Goal: Task Accomplishment & Management: Use online tool/utility

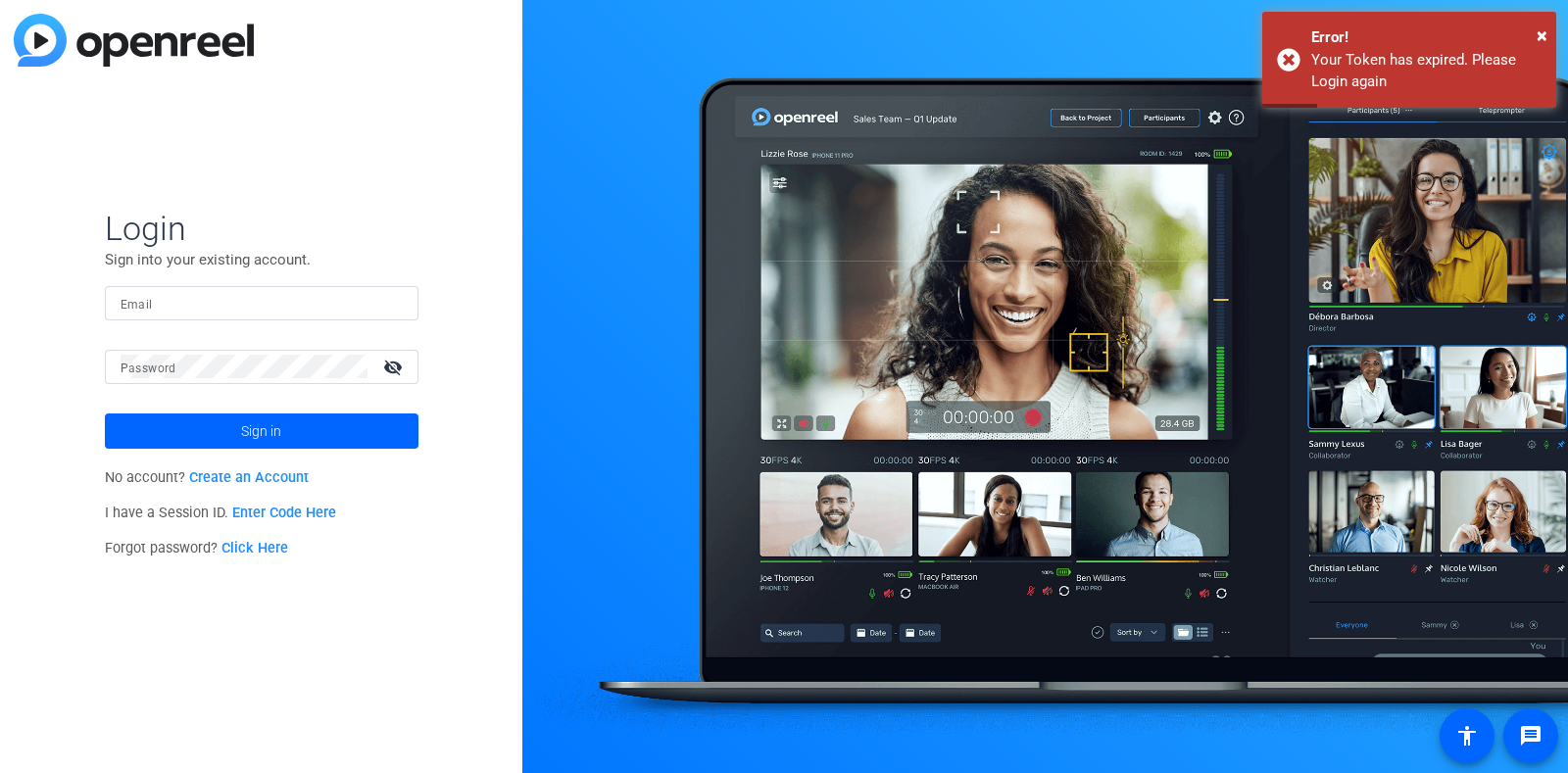
click at [279, 299] on input "Email" at bounding box center [262, 303] width 282 height 24
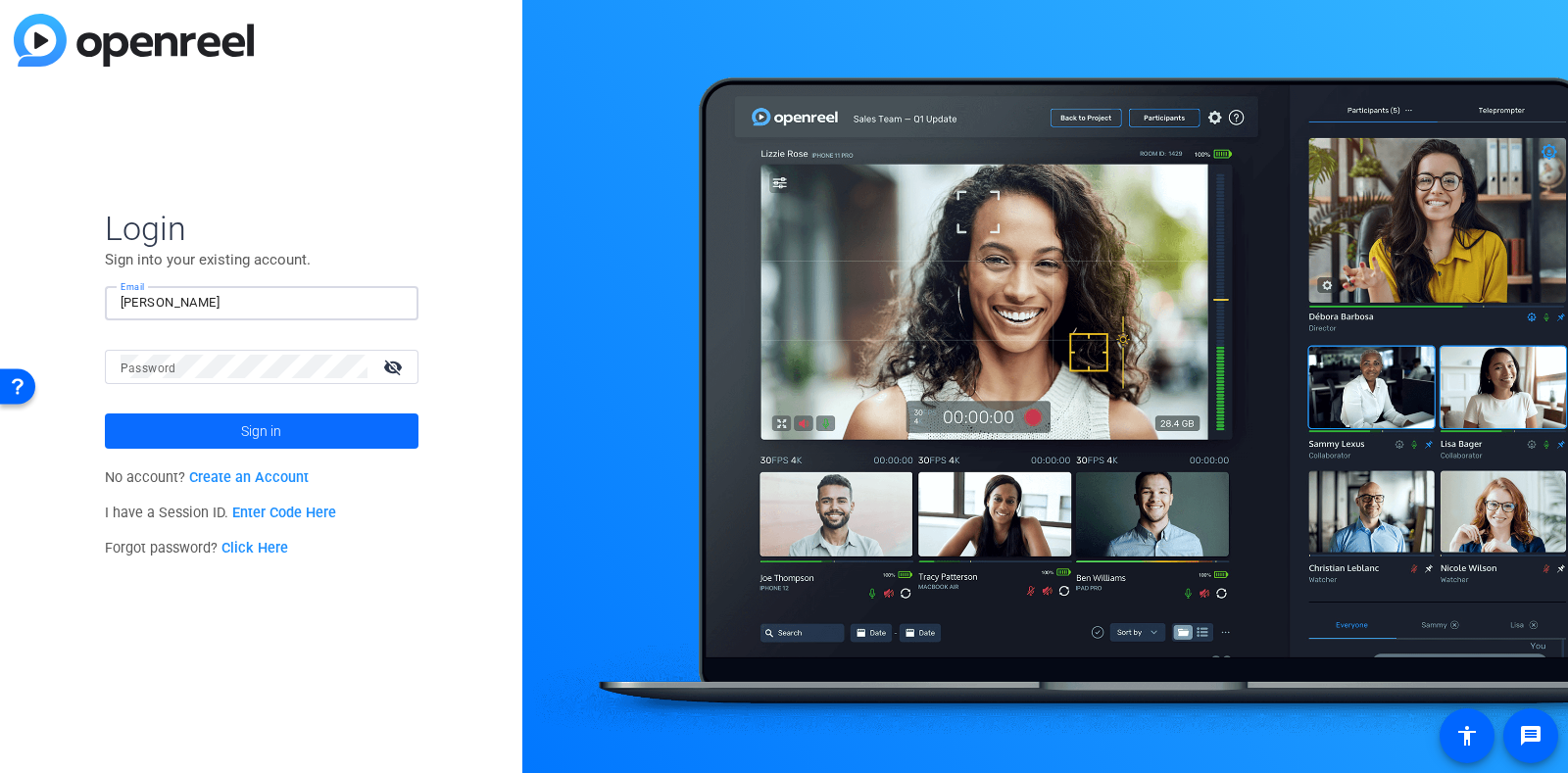
type input "[PERSON_NAME][EMAIL_ADDRESS][PERSON_NAME][DOMAIN_NAME]"
click at [395, 362] on mat-icon "visibility_off" at bounding box center [394, 367] width 47 height 29
click at [280, 432] on span "Sign in" at bounding box center [261, 430] width 41 height 49
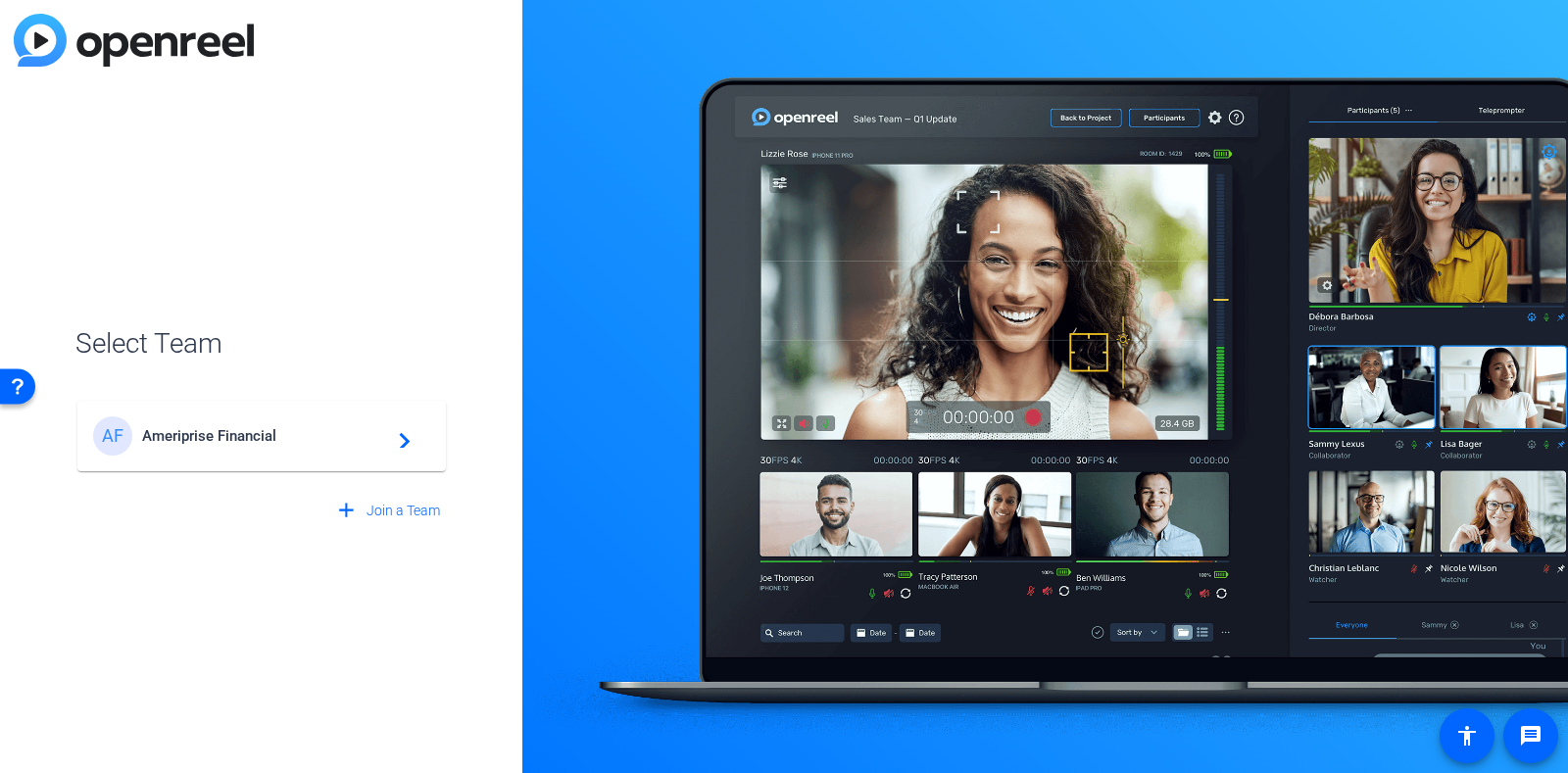
click at [146, 434] on span "Ameriprise Financial" at bounding box center [264, 436] width 245 height 18
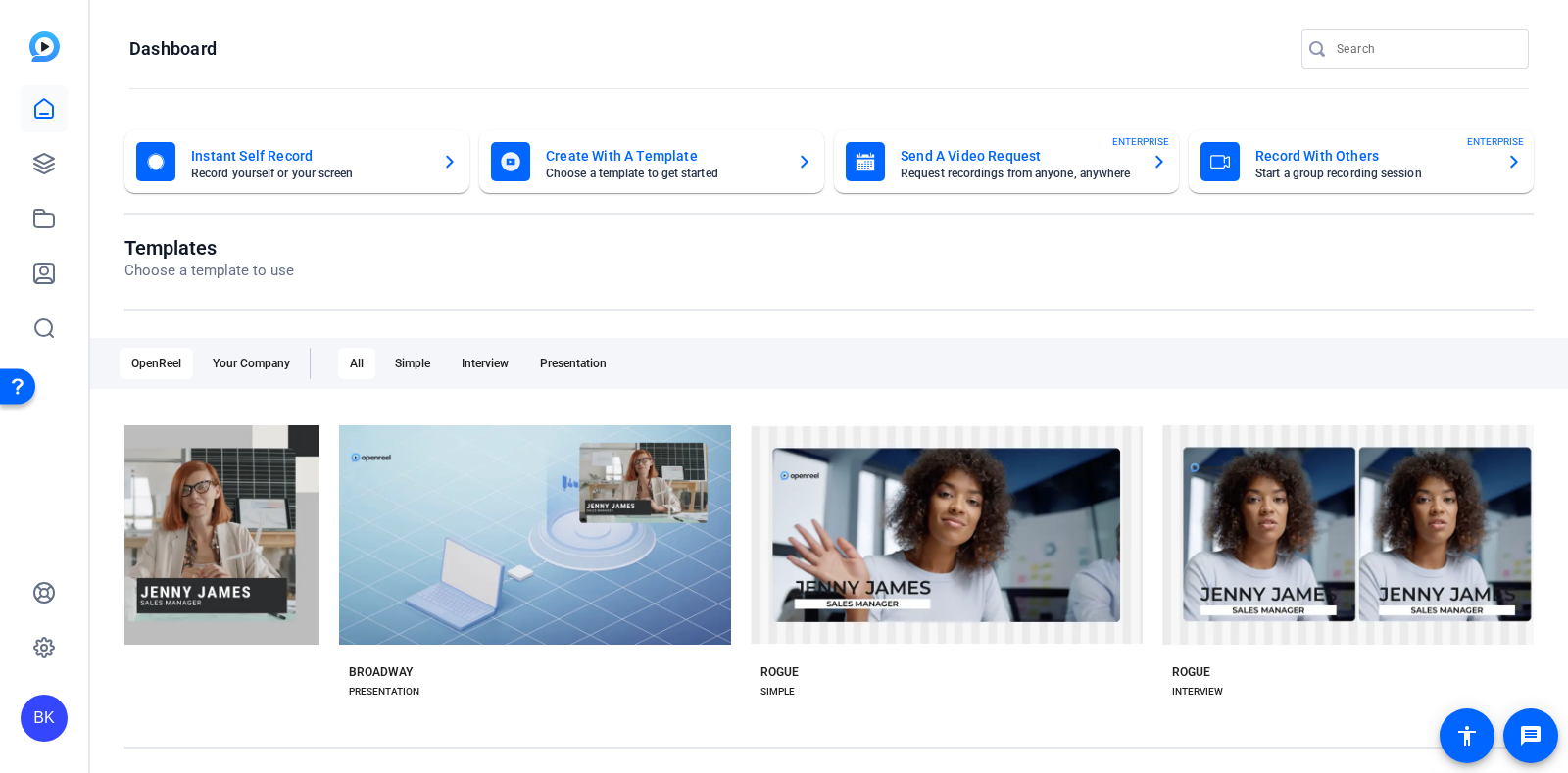
scroll to position [0, 9303]
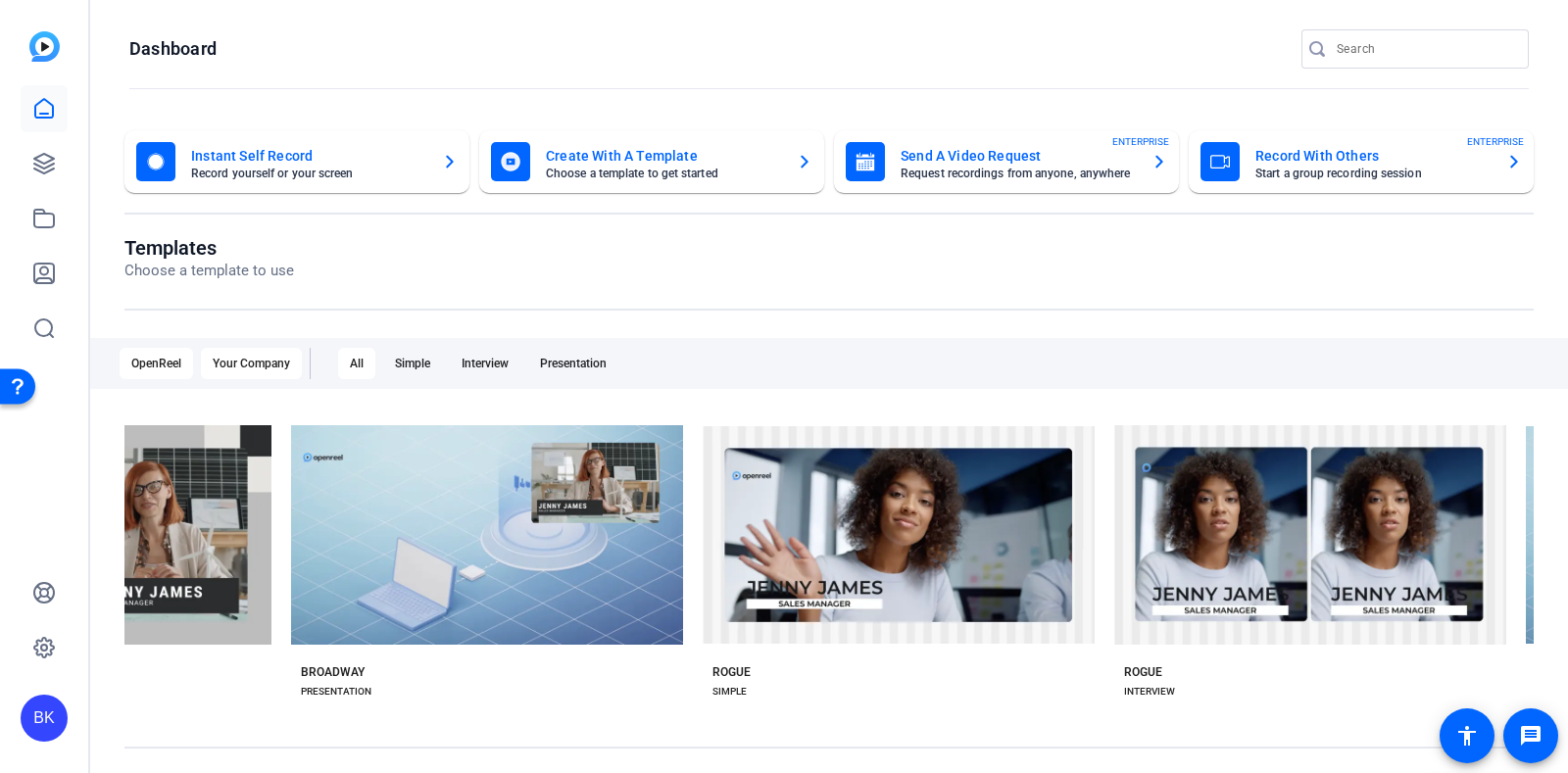
click at [246, 370] on div "Your Company" at bounding box center [252, 364] width 101 height 32
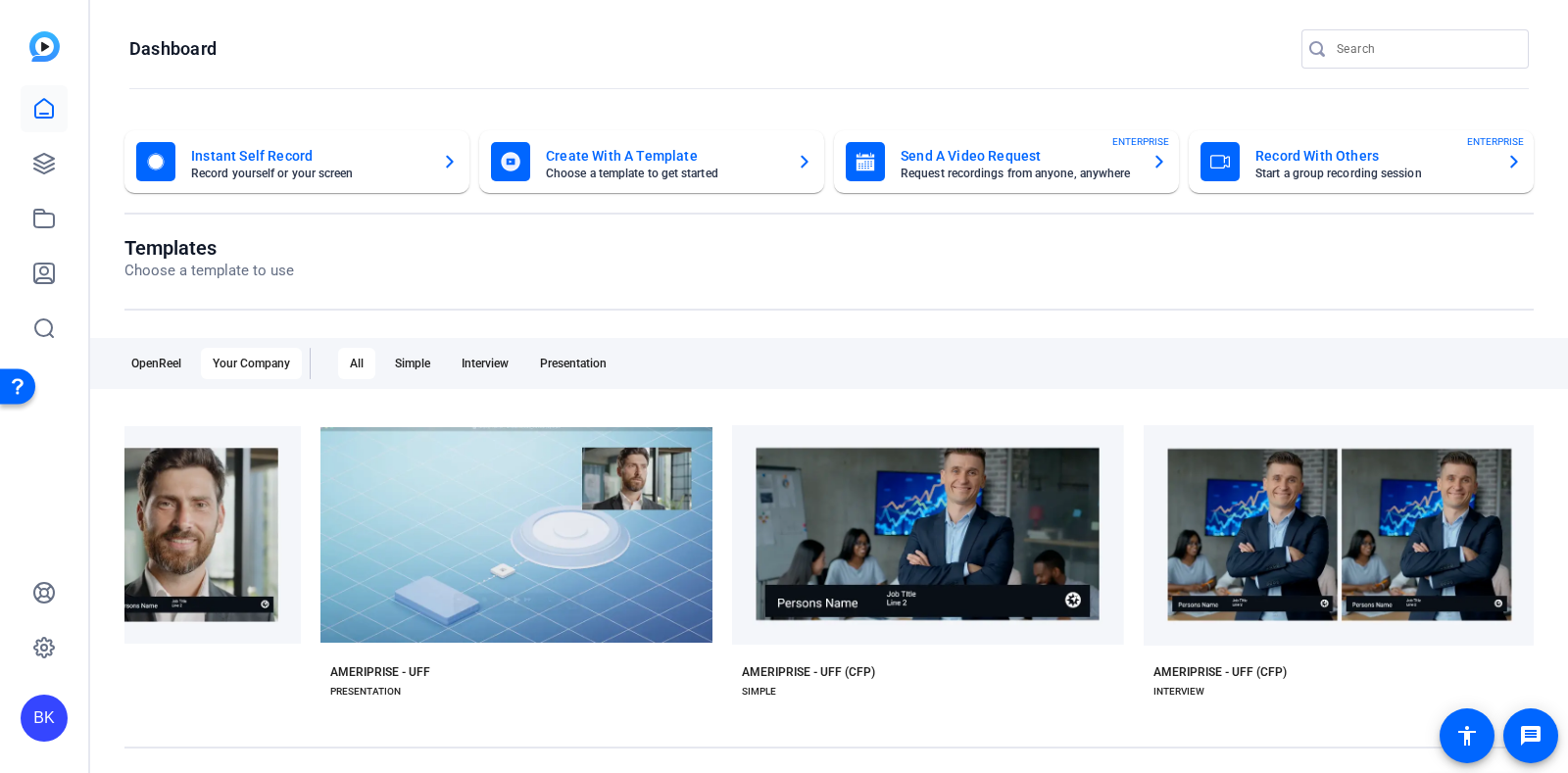
scroll to position [0, 621]
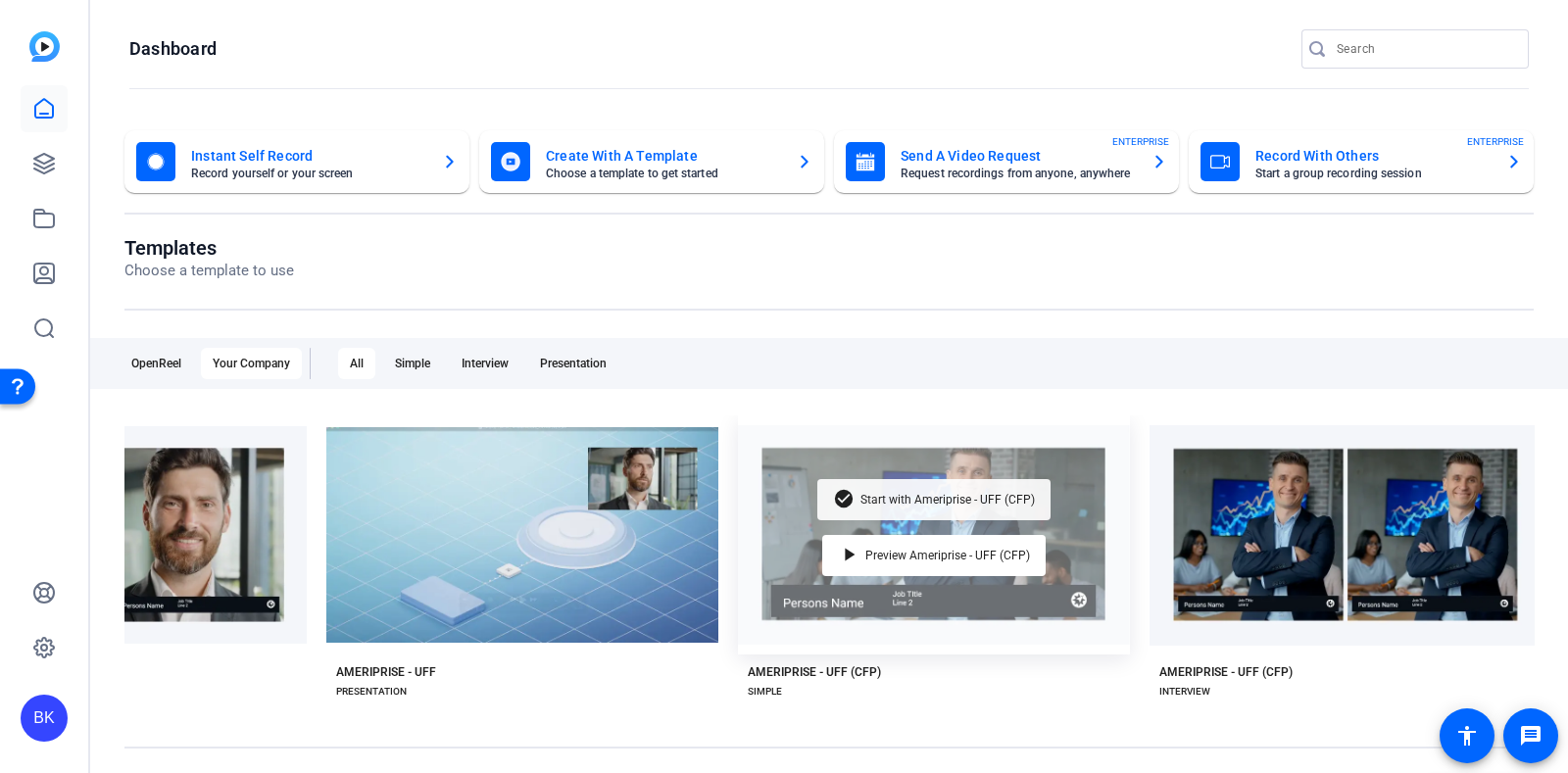
click at [975, 501] on div "check_circle Start with Ameriprise - UFF (CFP)" at bounding box center [934, 500] width 233 height 42
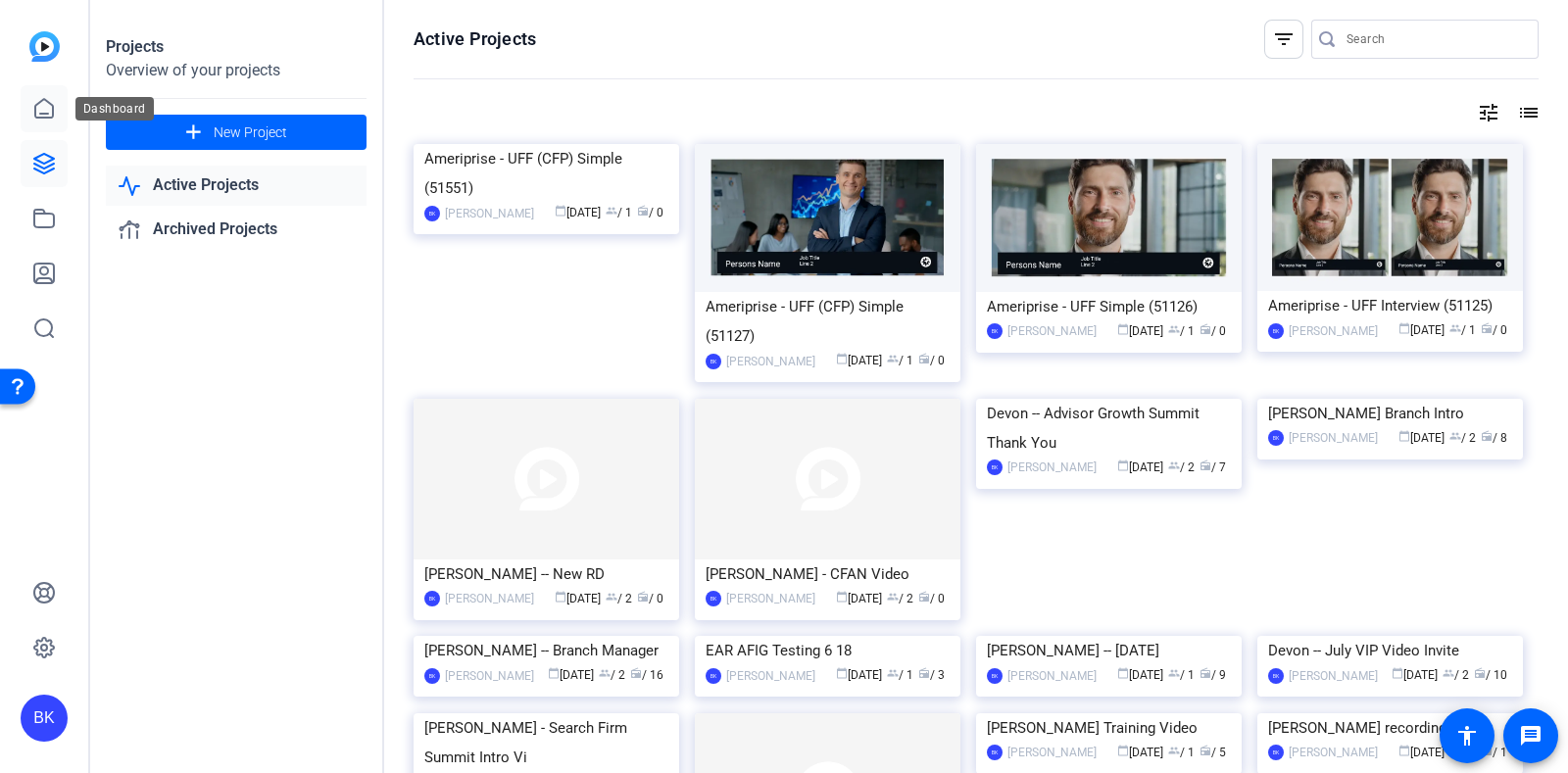
click at [38, 108] on icon at bounding box center [45, 109] width 24 height 24
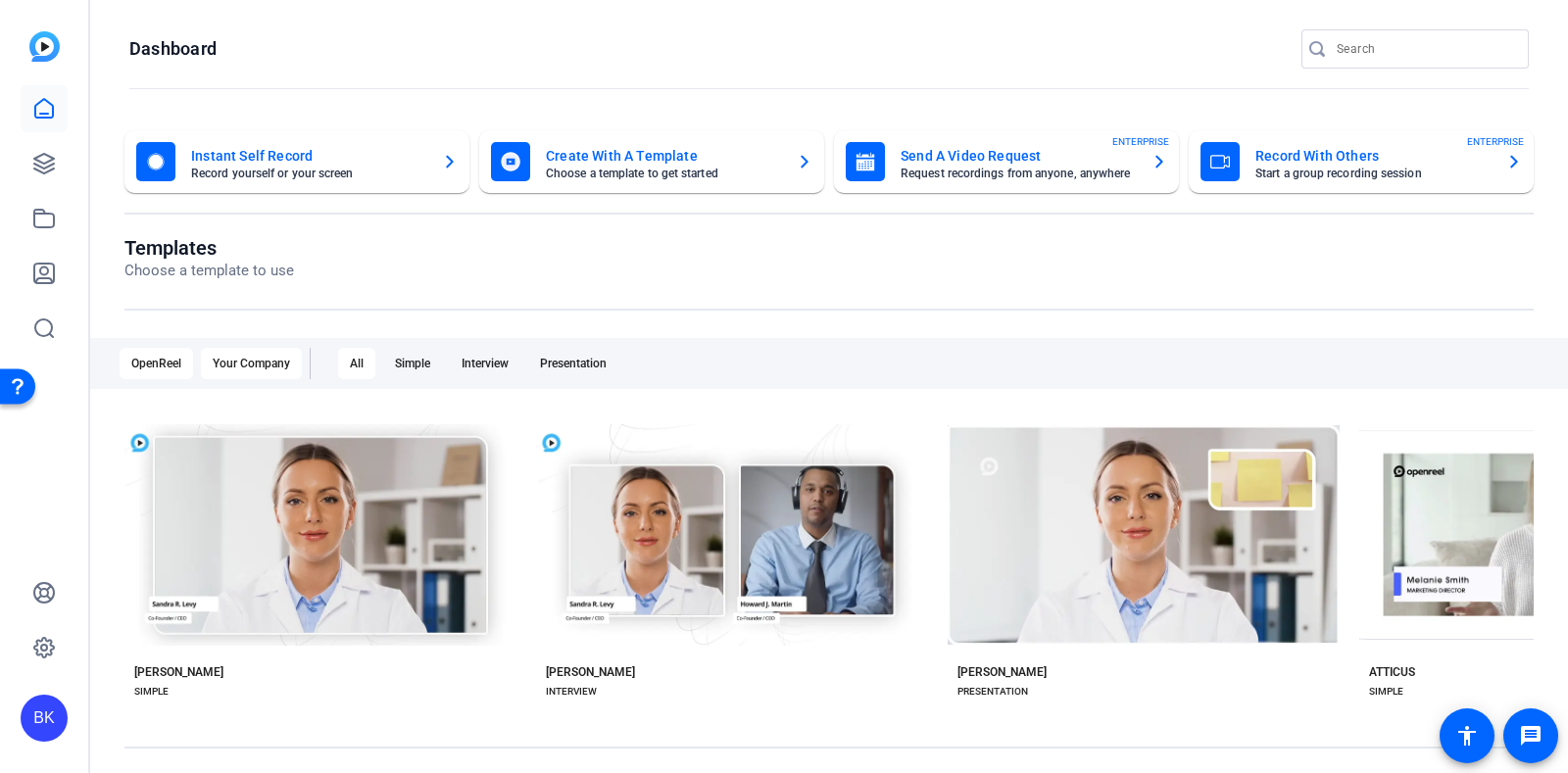
click at [260, 359] on div "Your Company" at bounding box center [252, 364] width 101 height 32
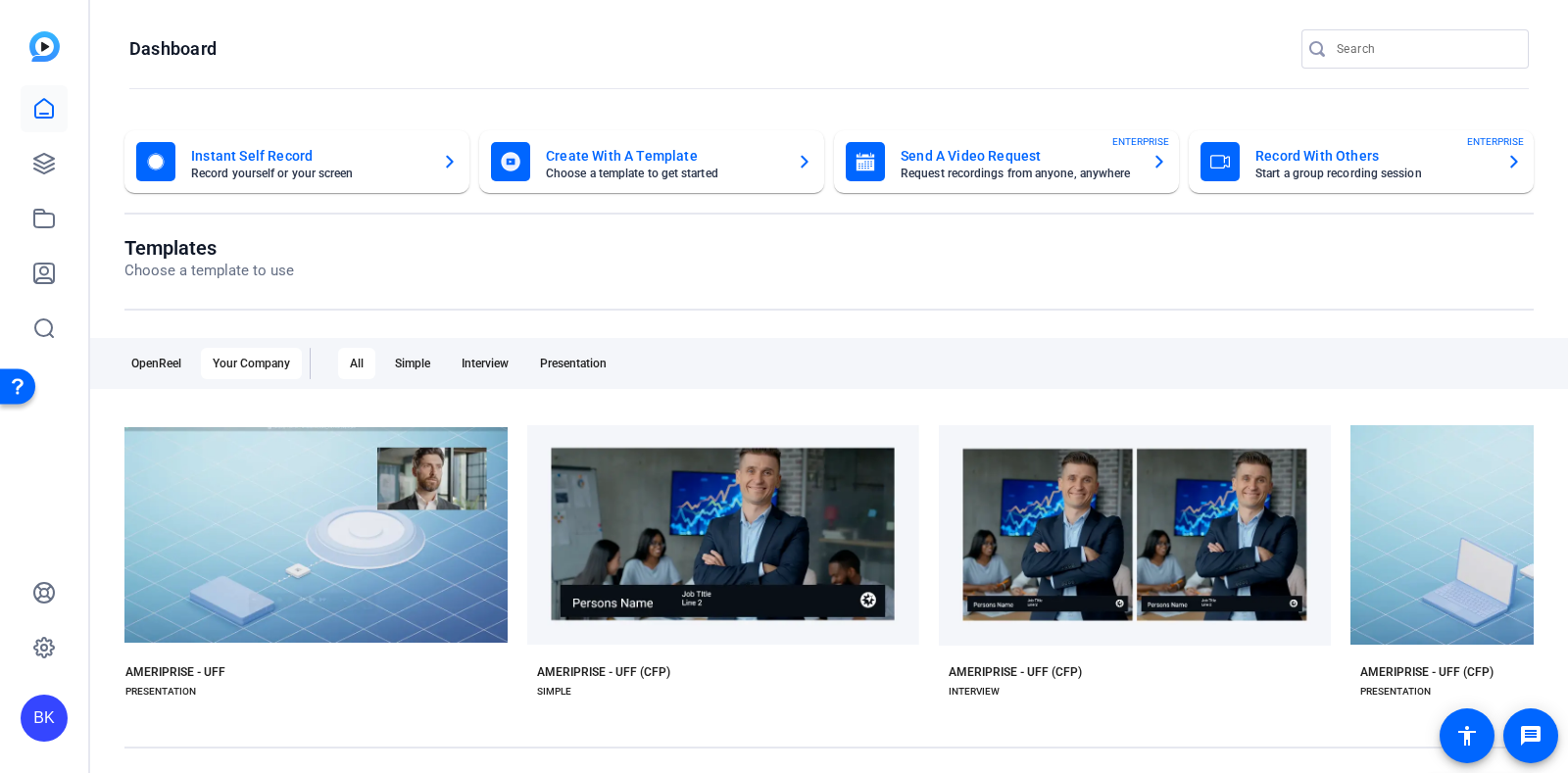
scroll to position [0, 835]
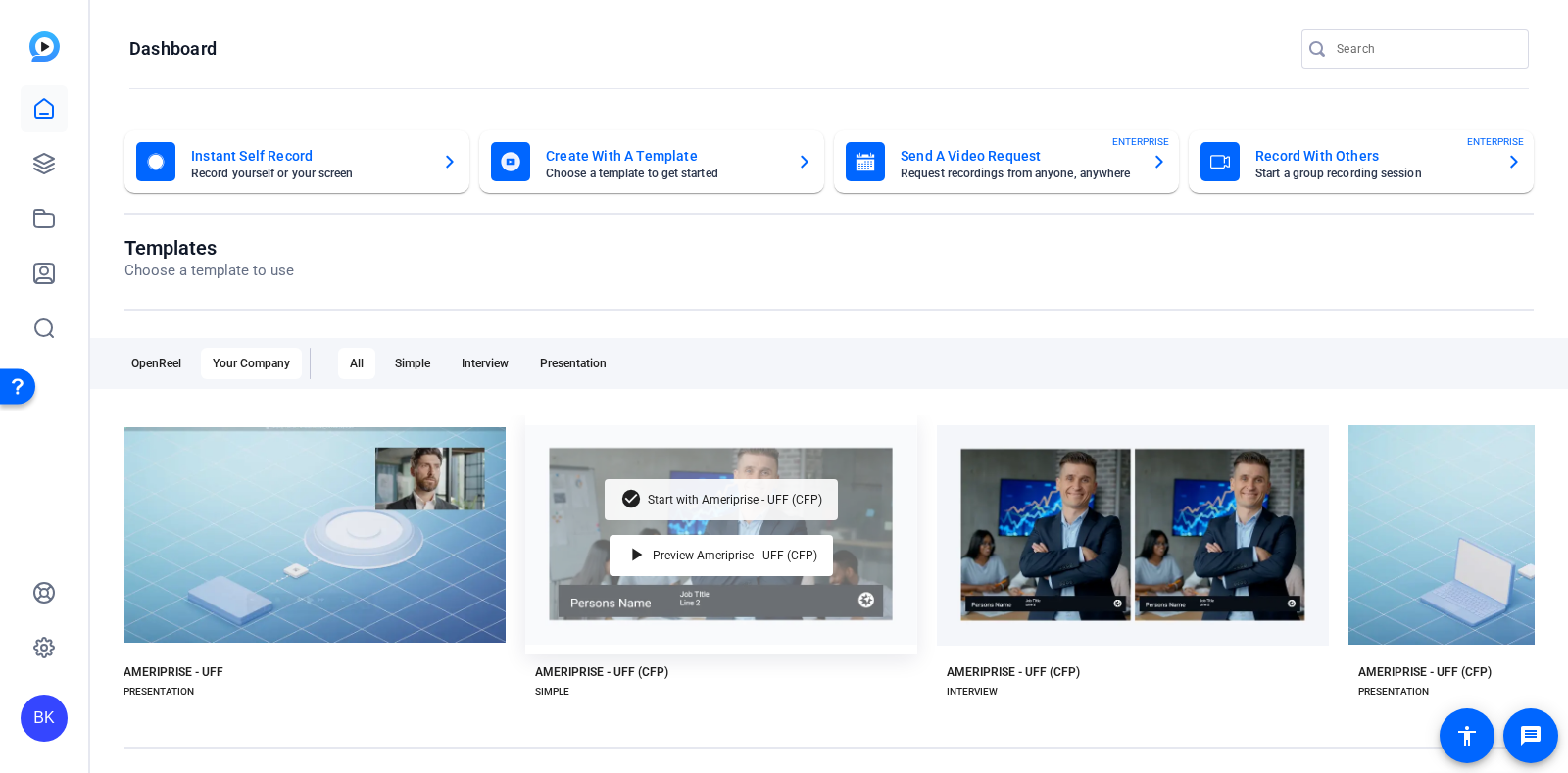
click at [681, 494] on span "Start with Ameriprise - UFF (CFP)" at bounding box center [735, 499] width 174 height 12
